Goal: Obtain resource: Obtain resource

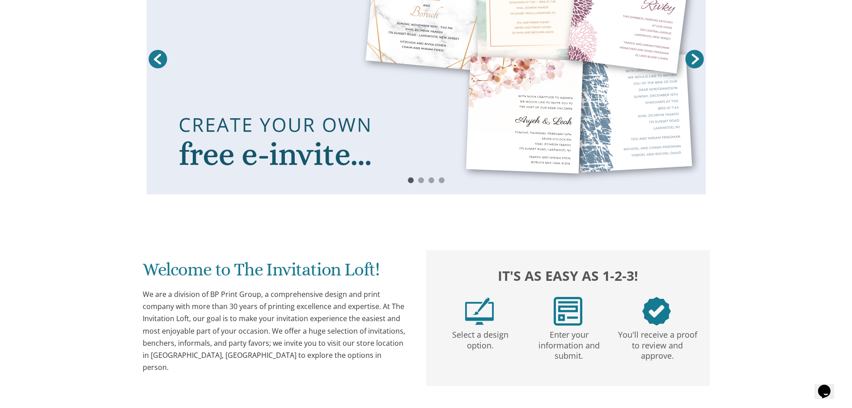
scroll to position [206, 0]
click at [297, 162] on link at bounding box center [426, 62] width 559 height 266
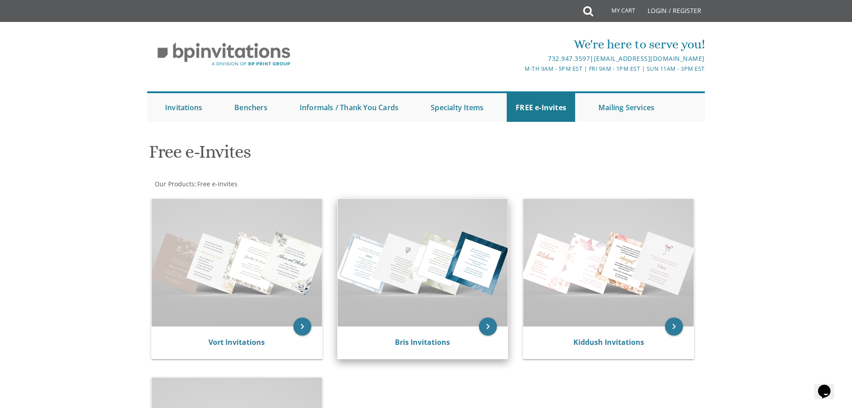
click at [465, 267] on img at bounding box center [423, 263] width 170 height 128
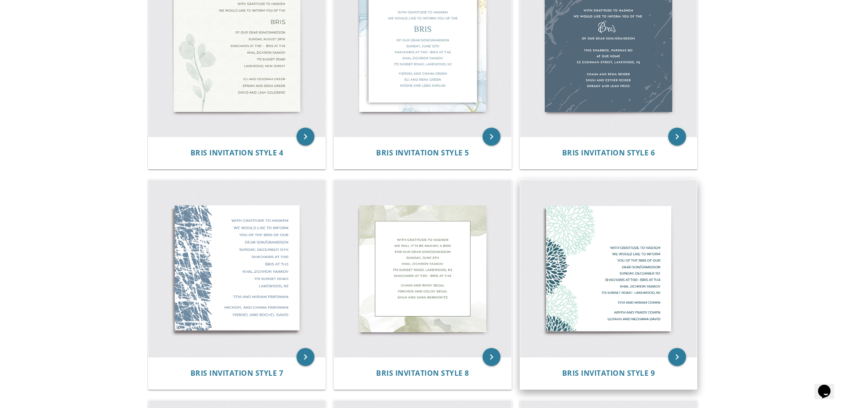
scroll to position [313, 0]
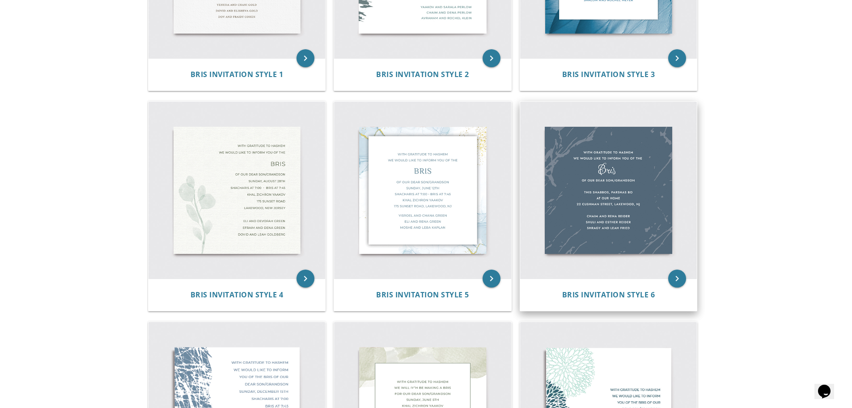
click at [619, 210] on img at bounding box center [608, 190] width 177 height 177
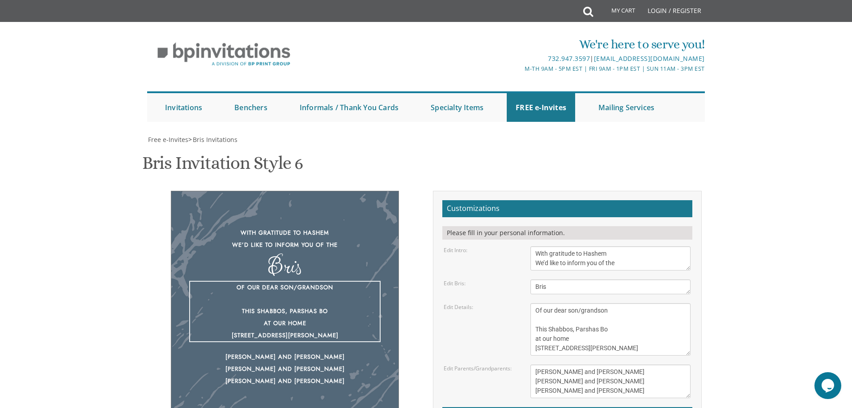
drag, startPoint x: 580, startPoint y: 311, endPoint x: 612, endPoint y: 310, distance: 31.8
click at [612, 310] on textarea "Of our dear son/grandson This Shabbos, Parshas Bo at our home 22 Cushman Street…" at bounding box center [611, 329] width 160 height 52
type textarea "Of our dear son This Shabbos, Parshas Bo at our home 22 Cushman Street, Lakewoo…"
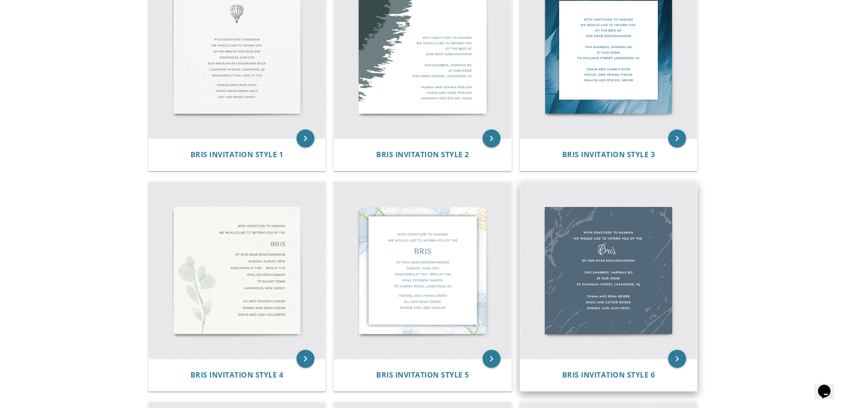
scroll to position [224, 0]
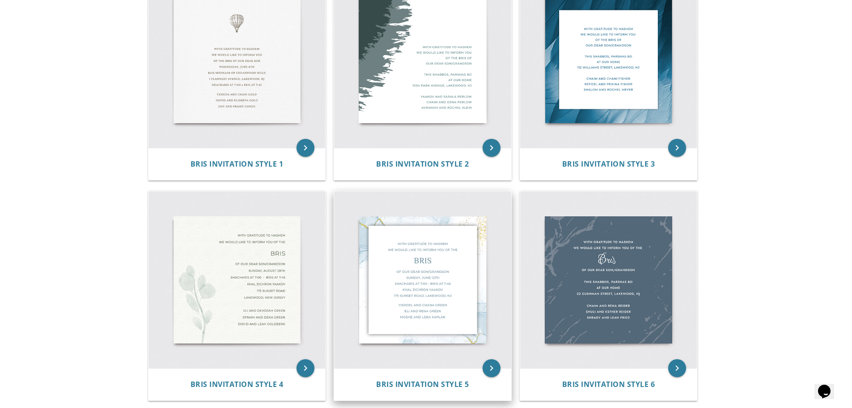
click at [415, 266] on img at bounding box center [422, 279] width 177 height 177
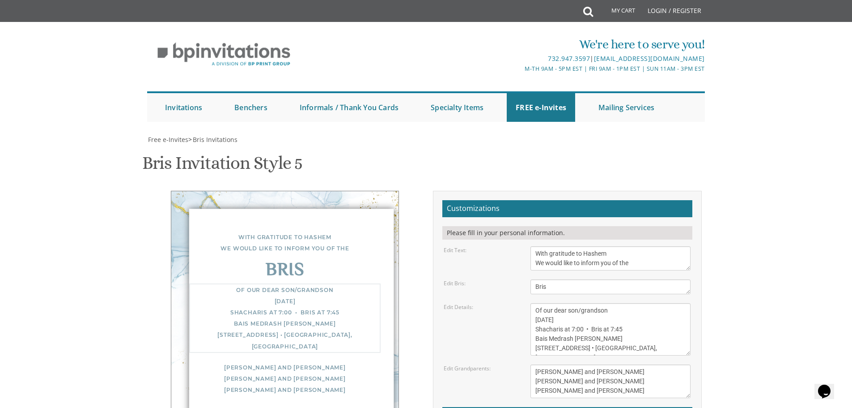
drag, startPoint x: 582, startPoint y: 222, endPoint x: 638, endPoint y: 216, distance: 56.3
click at [638, 303] on textarea "Of our dear son/grandson Sunday, December 1st Shacharis at 7:00 • Bris at 7:45 …" at bounding box center [611, 329] width 160 height 52
drag, startPoint x: 596, startPoint y: 230, endPoint x: 553, endPoint y: 231, distance: 43.0
click at [553, 303] on textarea "Of our dear son/grandson Sunday, December 1st Shacharis at 7:00 • Bris at 7:45 …" at bounding box center [611, 329] width 160 height 52
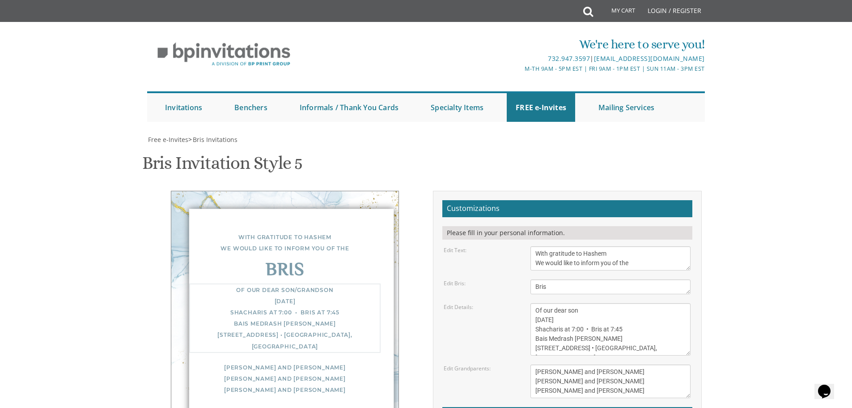
click at [551, 303] on textarea "Of our dear son/grandson Sunday, December 1st Shacharis at 7:00 • Bris at 7:45 …" at bounding box center [611, 329] width 160 height 52
click at [577, 303] on textarea "Of our dear son/grandson Sunday, December 1st Shacharis at 7:00 • Bris at 7:45 …" at bounding box center [611, 329] width 160 height 52
click at [595, 303] on textarea "Of our dear son/grandson Sunday, December 1st Shacharis at 7:00 • Bris at 7:45 …" at bounding box center [611, 329] width 160 height 52
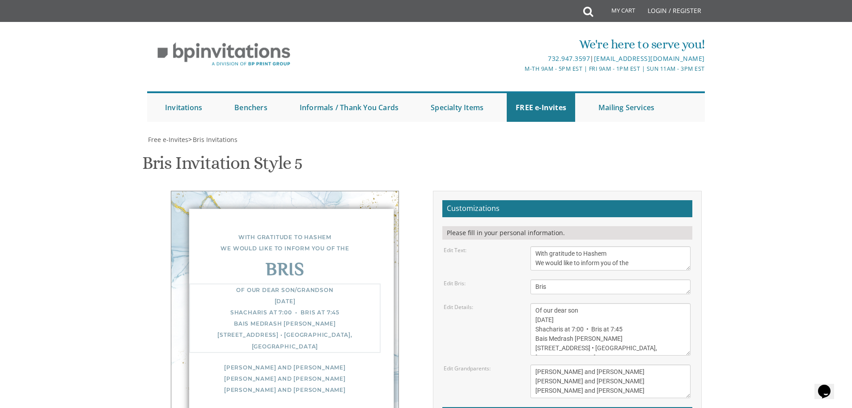
click at [595, 303] on textarea "Of our dear son/grandson Sunday, December 1st Shacharis at 7:00 • Bris at 7:45 …" at bounding box center [611, 329] width 160 height 52
click at [579, 303] on textarea "Of our dear son/grandson Sunday, December 1st Shacharis at 7:00 • Bris at 7:45 …" at bounding box center [611, 329] width 160 height 52
click at [621, 303] on textarea "Of our dear son/grandson Sunday, December 1st Shacharis at 7:00 • Bris at 7:45 …" at bounding box center [611, 329] width 160 height 52
drag, startPoint x: 603, startPoint y: 251, endPoint x: 536, endPoint y: 249, distance: 67.6
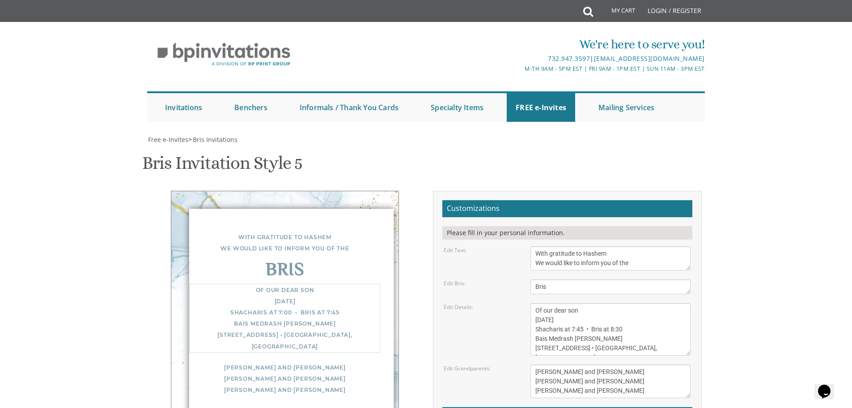
click at [536, 303] on textarea "Of our dear son/grandson Sunday, December 1st Shacharis at 7:00 • Bris at 7:45 …" at bounding box center [611, 329] width 160 height 52
drag, startPoint x: 592, startPoint y: 259, endPoint x: 536, endPoint y: 262, distance: 56.5
click at [536, 303] on textarea "Of our dear son/grandson Sunday, December 1st Shacharis at 7:00 • Bris at 7:45 …" at bounding box center [611, 329] width 160 height 52
type textarea "Of our dear son Thursday, October 16th Shacharis at 7:45 • Bris at 8:30 Khal VY…"
drag, startPoint x: 533, startPoint y: 280, endPoint x: 605, endPoint y: 312, distance: 78.3
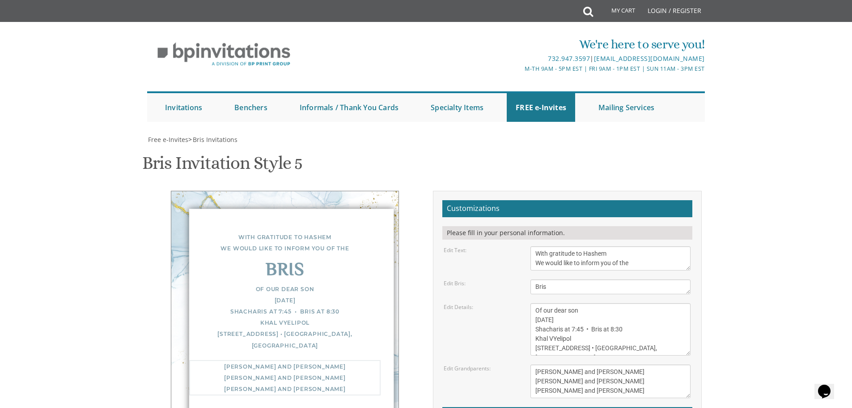
click at [605, 312] on form "Customizations Please fill in your personal information. Edit Text: With gratit…" at bounding box center [568, 338] width 250 height 277
type textarea "Yakov and Rochel Teichman"
click at [599, 303] on textarea "Of our dear son/grandson Sunday, December 1st Shacharis at 7:00 • Bris at 7:45 …" at bounding box center [611, 329] width 160 height 52
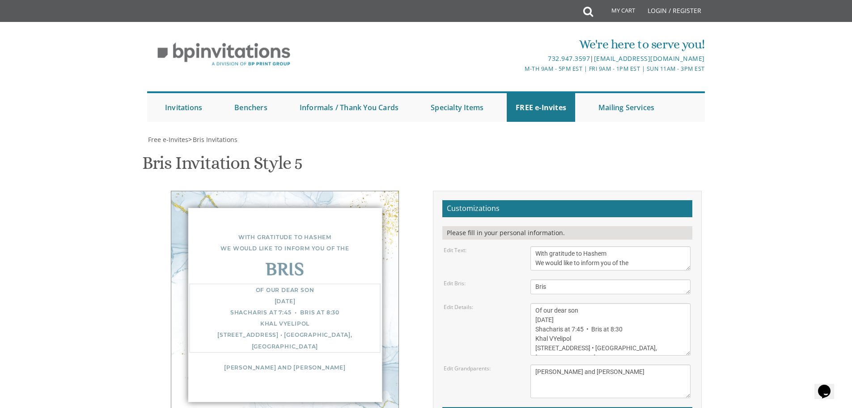
click at [604, 303] on textarea "Of our dear son/grandson Sunday, December 1st Shacharis at 7:00 • Bris at 7:45 …" at bounding box center [611, 329] width 160 height 52
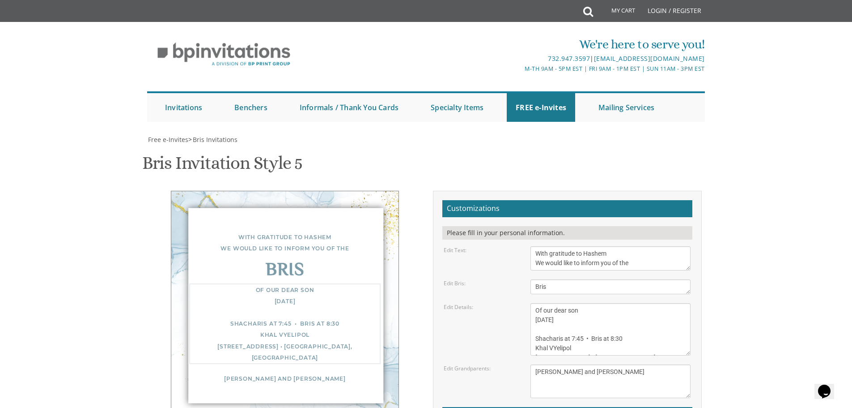
paste textarea "כ'ד תשרי"
click at [601, 364] on textarea "Yisroel and Chana Green Eli and Rena Green Moshe and Leba Kaplan" at bounding box center [611, 381] width 160 height 34
drag, startPoint x: 559, startPoint y: 242, endPoint x: 534, endPoint y: 241, distance: 24.6
click at [534, 303] on textarea "Of our dear son/grandson Sunday, December 1st Shacharis at 7:00 • Bris at 7:45 …" at bounding box center [611, 329] width 160 height 52
click at [549, 364] on textarea "Yisroel and Chana Green Eli and Rena Green Moshe and Leba Kaplan" at bounding box center [611, 381] width 160 height 34
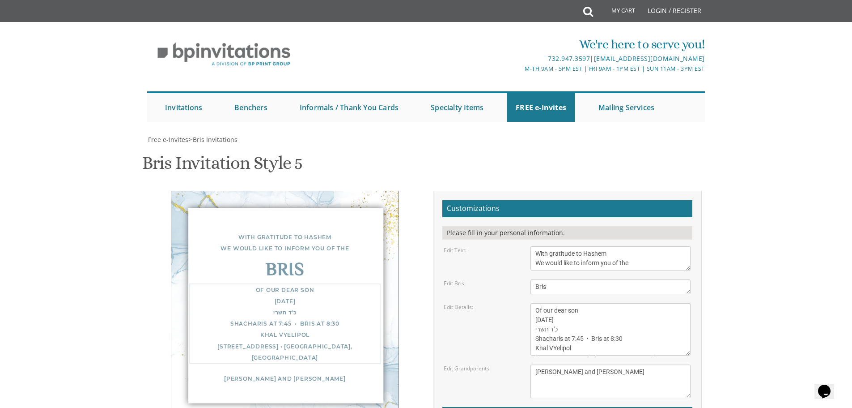
click at [554, 303] on textarea "Of our dear son/grandson Sunday, December 1st Shacharis at 7:00 • Bris at 7:45 …" at bounding box center [611, 329] width 160 height 52
click at [568, 303] on textarea "Of our dear son/grandson Sunday, December 1st Shacharis at 7:00 • Bris at 7:45 …" at bounding box center [611, 329] width 160 height 52
drag, startPoint x: 561, startPoint y: 239, endPoint x: 533, endPoint y: 240, distance: 28.2
click at [533, 303] on textarea "Of our dear son/grandson Sunday, December 1st Shacharis at 7:00 • Bris at 7:45 …" at bounding box center [611, 329] width 160 height 52
paste textarea "תשפ''ו"
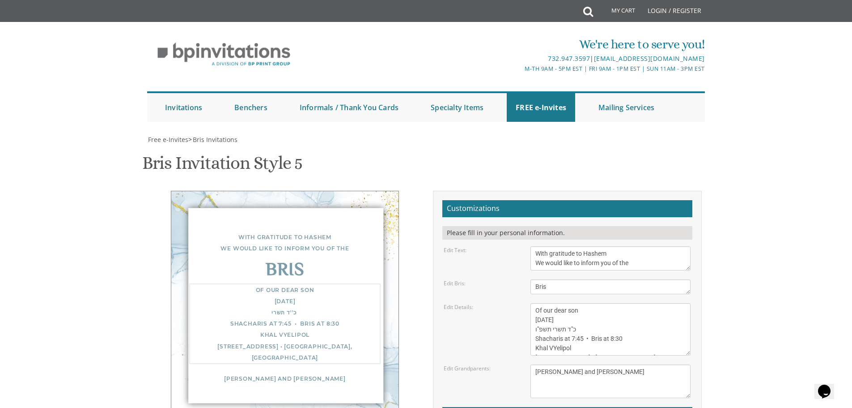
type textarea "Of our dear son Thursday, October 16th כ''ד תשרי תשפ''ו Shacharis at 7:45 • Bri…"
click at [554, 364] on textarea "Yisroel and Chana Green Eli and Rena Green Moshe and Leba Kaplan" at bounding box center [611, 381] width 160 height 34
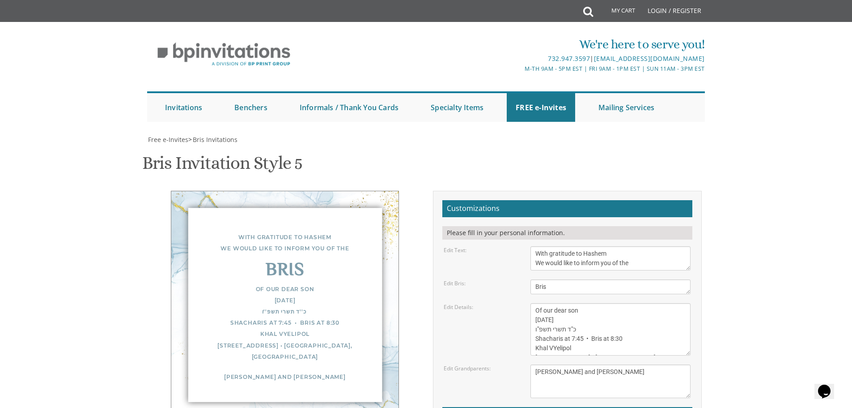
type input "teichmanrochel@gmail.com"
drag, startPoint x: 582, startPoint y: 239, endPoint x: 534, endPoint y: 242, distance: 48.0
click at [534, 303] on textarea "Of our dear son/grandson Sunday, December 1st Shacharis at 7:00 • Bris at 7:45 …" at bounding box center [611, 329] width 160 height 52
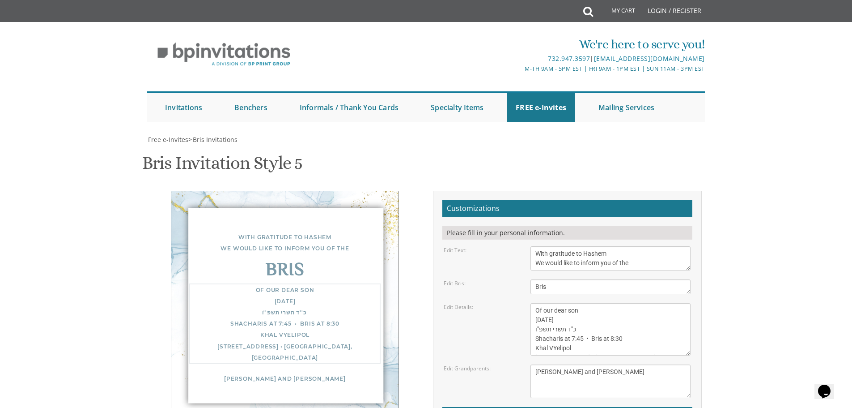
paste textarea "- אסרו חג"
click at [589, 303] on textarea "Of our dear son/grandson Sunday, December 1st Shacharis at 7:00 • Bris at 7:45 …" at bounding box center [611, 329] width 160 height 52
type textarea "Of our dear son Thursday, October 16th כ''ד תשרי - אסרו חג Shacharis at 7:45 • …"
click at [566, 364] on textarea "Yisroel and Chana Green Eli and Rena Green Moshe and Leba Kaplan" at bounding box center [611, 381] width 160 height 34
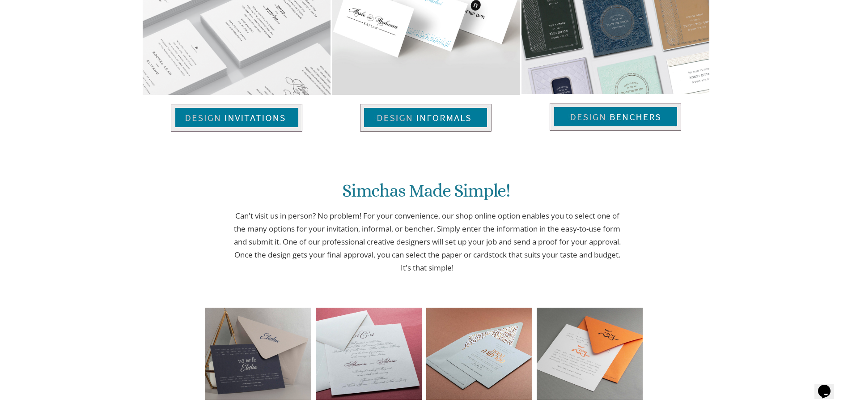
scroll to position [698, 0]
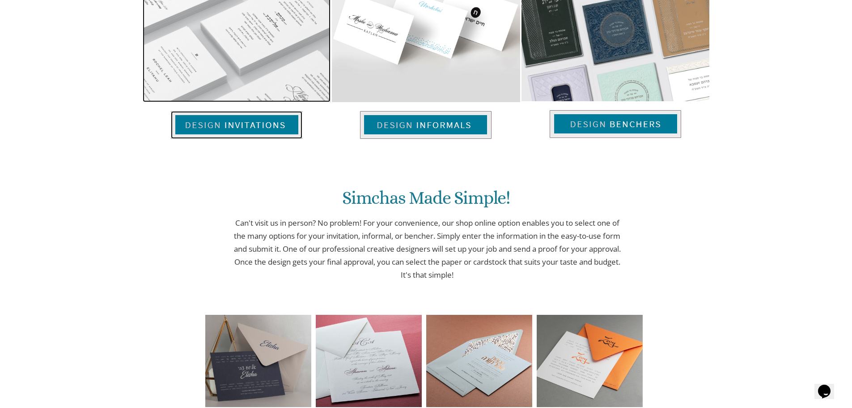
click at [206, 130] on img at bounding box center [237, 125] width 132 height 28
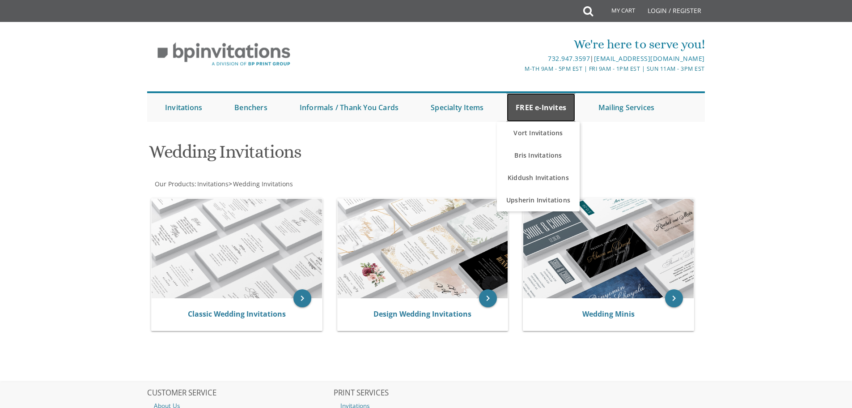
click at [526, 107] on link "FREE e-Invites" at bounding box center [541, 107] width 68 height 29
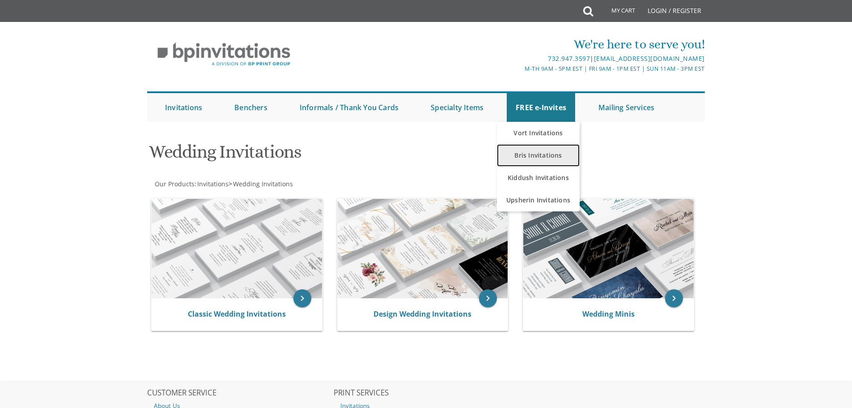
click at [536, 153] on link "Bris Invitations" at bounding box center [538, 155] width 83 height 22
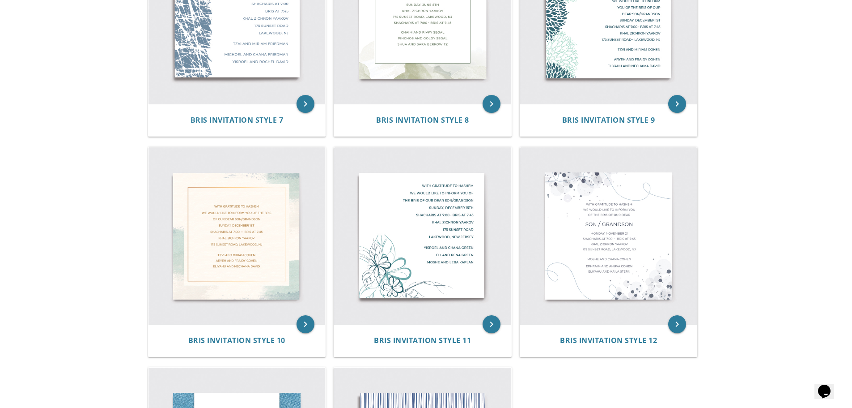
scroll to position [850, 0]
